Goal: Transaction & Acquisition: Purchase product/service

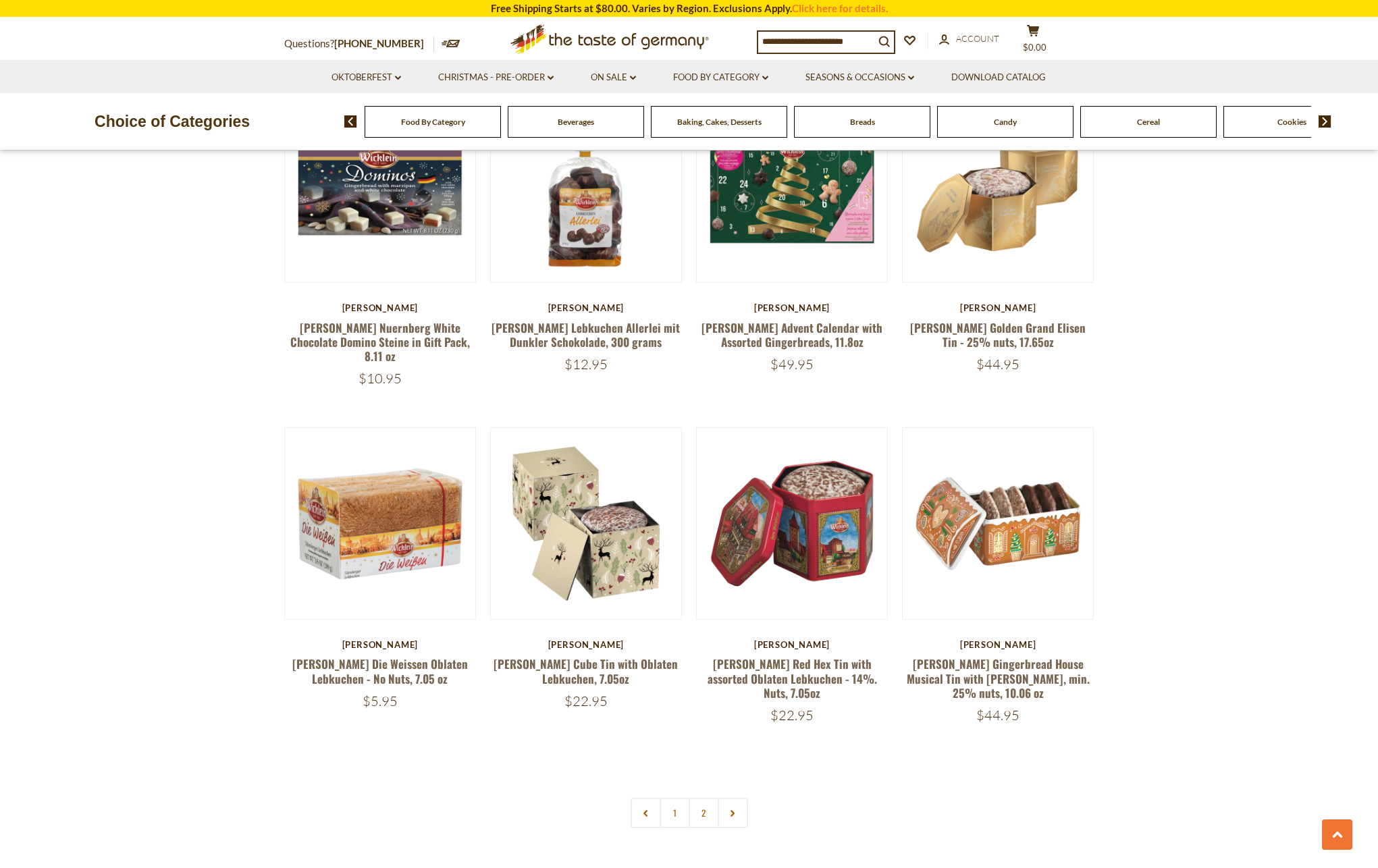
scroll to position [2541, 0]
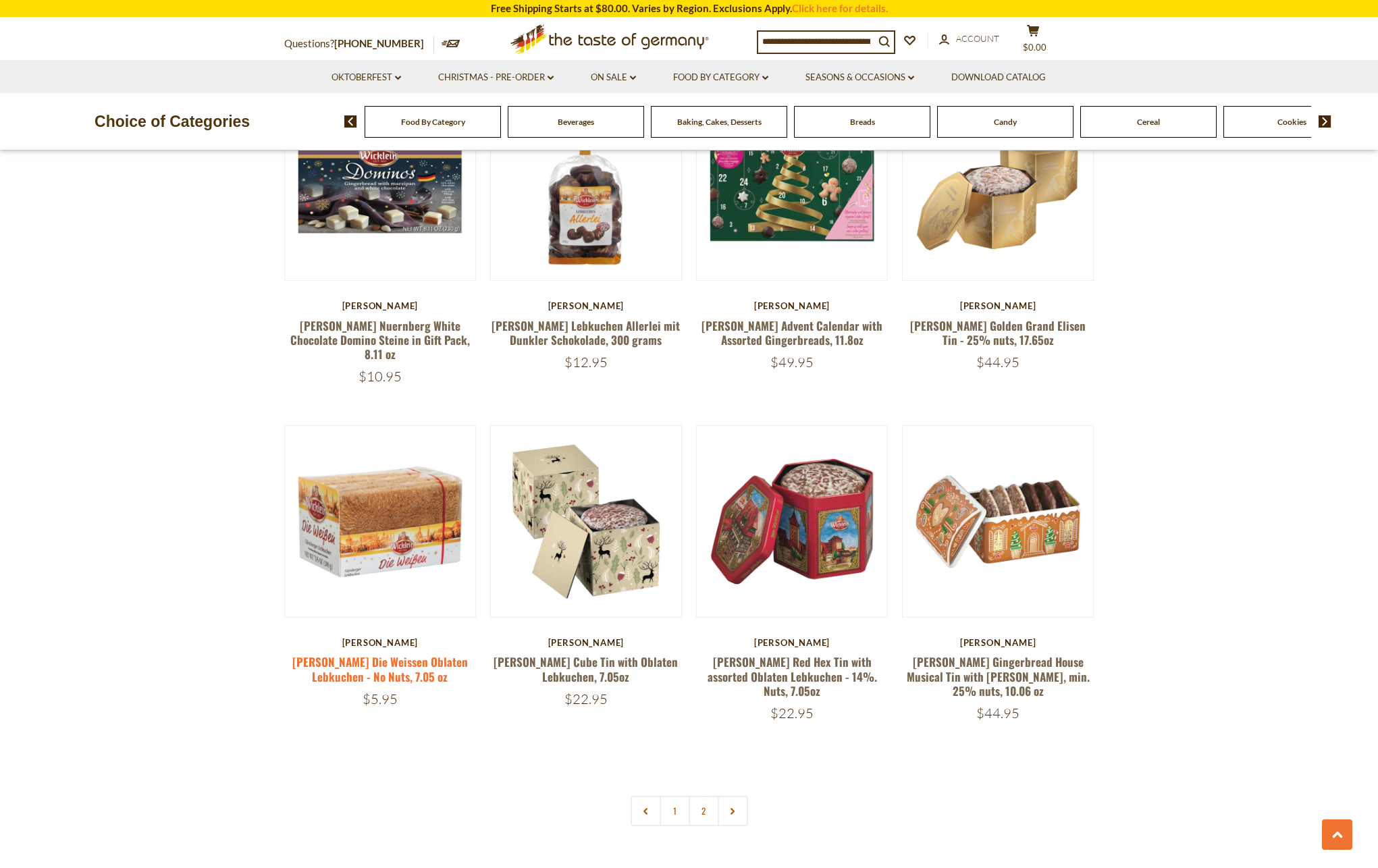
click at [376, 654] on link "[PERSON_NAME] Die Weissen Oblaten Lebkuchen - No Nuts, 7.05 oz" at bounding box center [380, 669] width 175 height 31
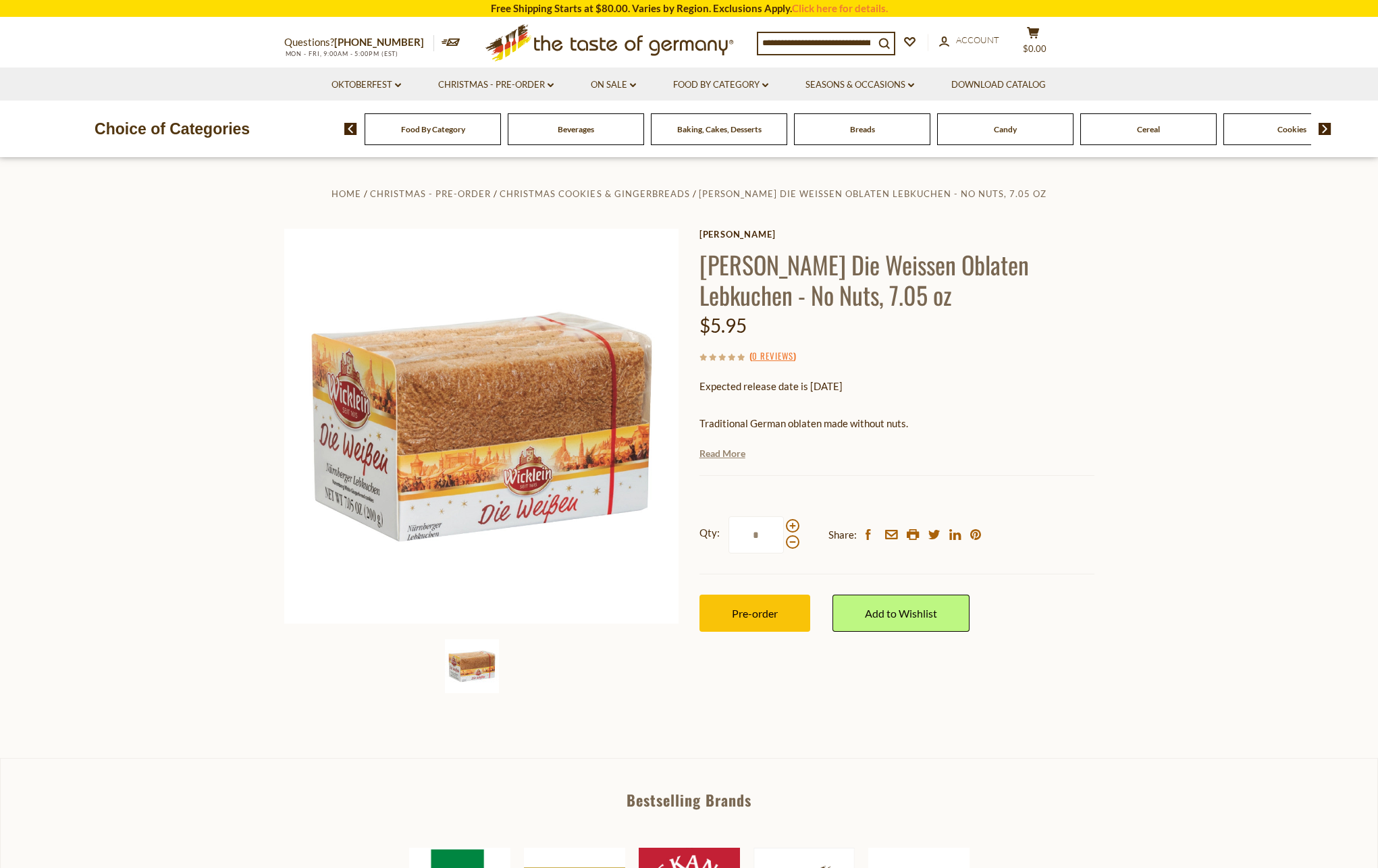
click at [727, 454] on link "Read More" at bounding box center [722, 453] width 46 height 14
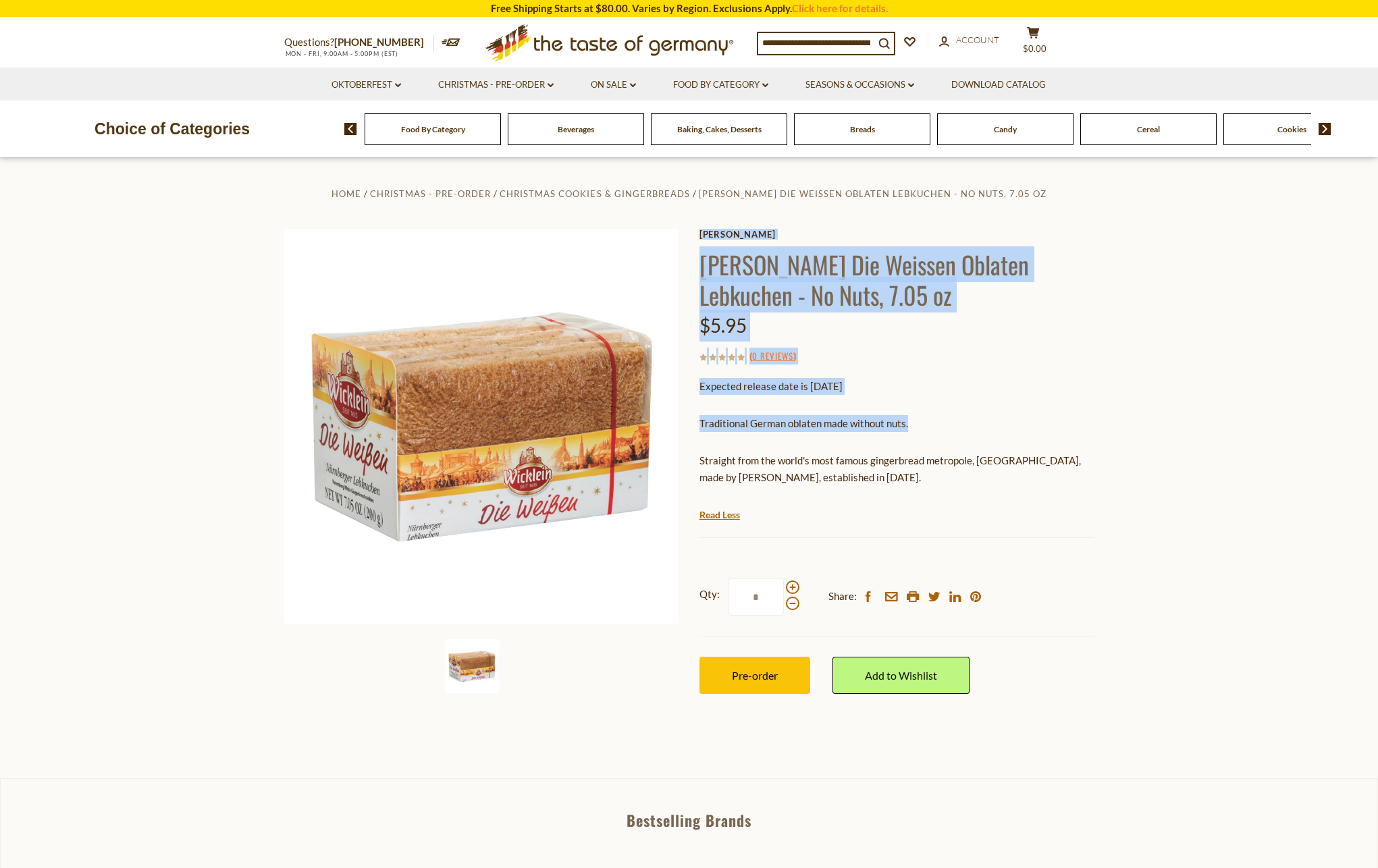
drag, startPoint x: 695, startPoint y: 420, endPoint x: 912, endPoint y: 430, distance: 217.2
click at [912, 431] on div "Home Christmas - PRE-ORDER Christmas Cookies & Gingerbreads Wicklein Die Weisse…" at bounding box center [689, 455] width 830 height 539
click at [925, 439] on div "Traditional German oblaten made without nuts. Straight from the world's most fa…" at bounding box center [897, 455] width 394 height 101
drag, startPoint x: 693, startPoint y: 420, endPoint x: 863, endPoint y: 431, distance: 170.4
click at [863, 432] on div "Home Christmas - PRE-ORDER Christmas Cookies & Gingerbreads Wicklein Die Weisse…" at bounding box center [689, 455] width 830 height 539
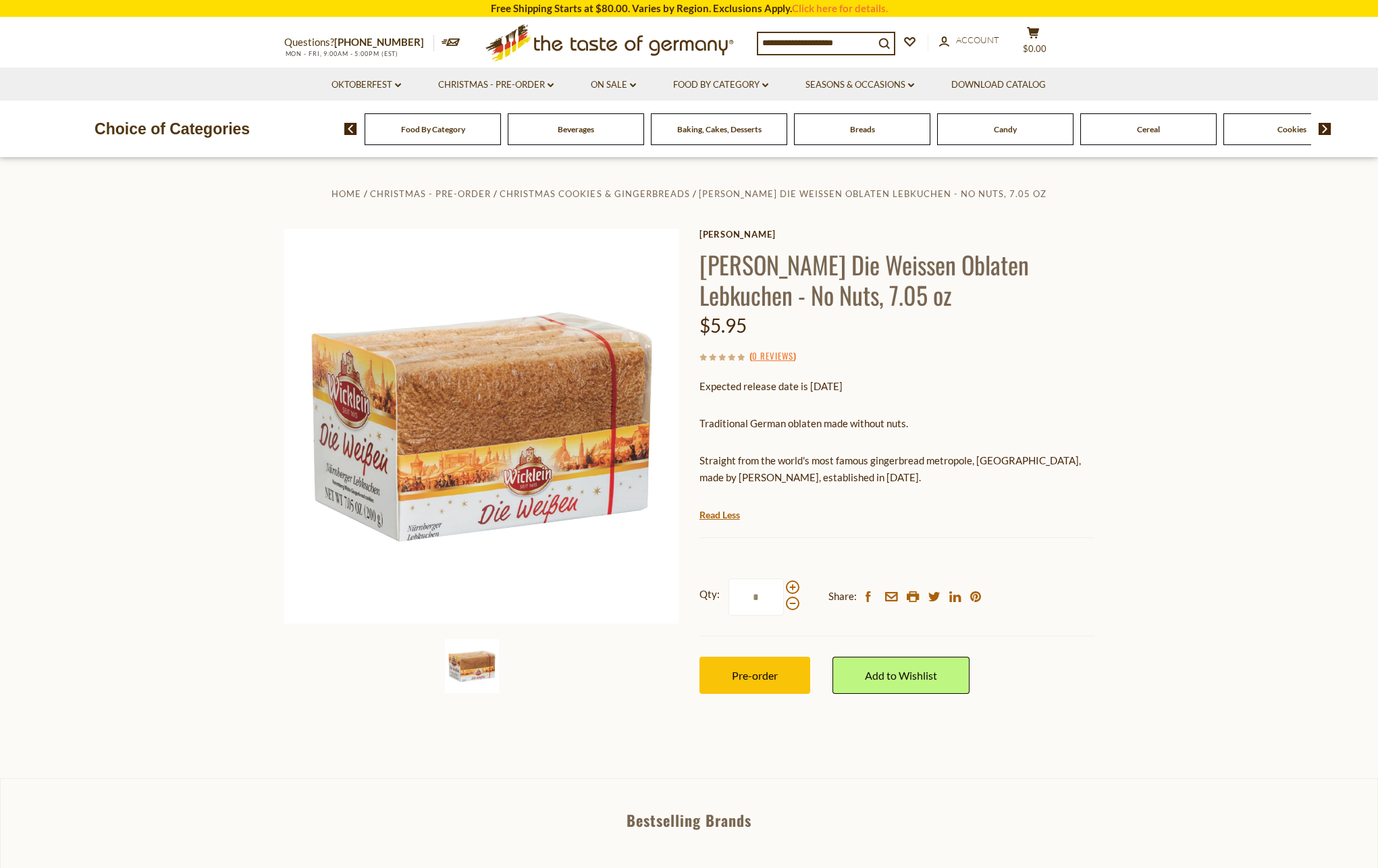
click at [829, 444] on div "Traditional German oblaten made without nuts. Straight from the world's most fa…" at bounding box center [897, 455] width 394 height 101
